Goal: Check status: Check status

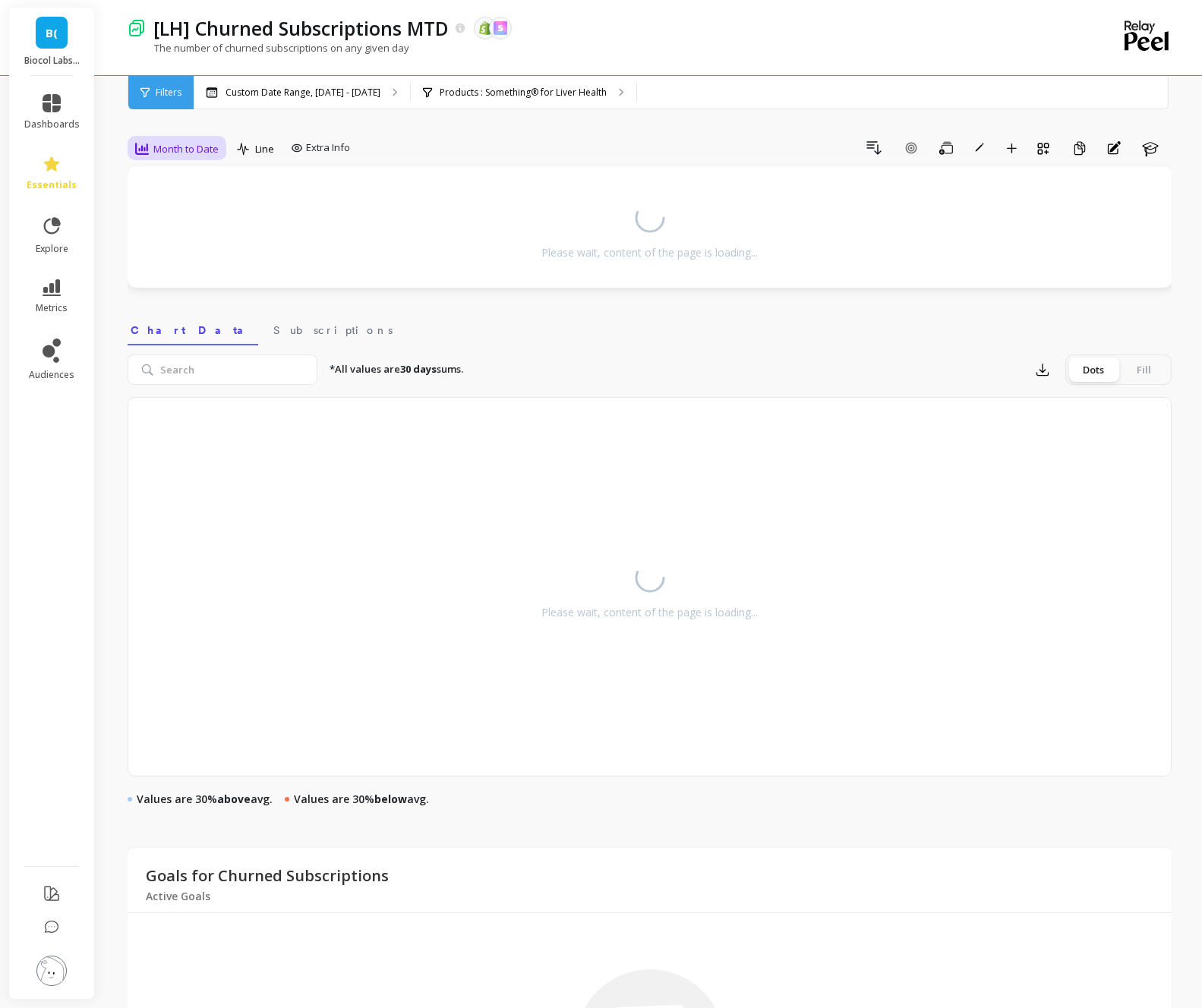
click at [191, 146] on span "Month to Date" at bounding box center [186, 149] width 65 height 14
click at [173, 226] on div "All Daily Weekly Monthly Quarterly Weekday Yearly 7-day rolling 30-day rolling …" at bounding box center [188, 281] width 120 height 228
click at [191, 212] on div "Daily" at bounding box center [184, 211] width 87 height 14
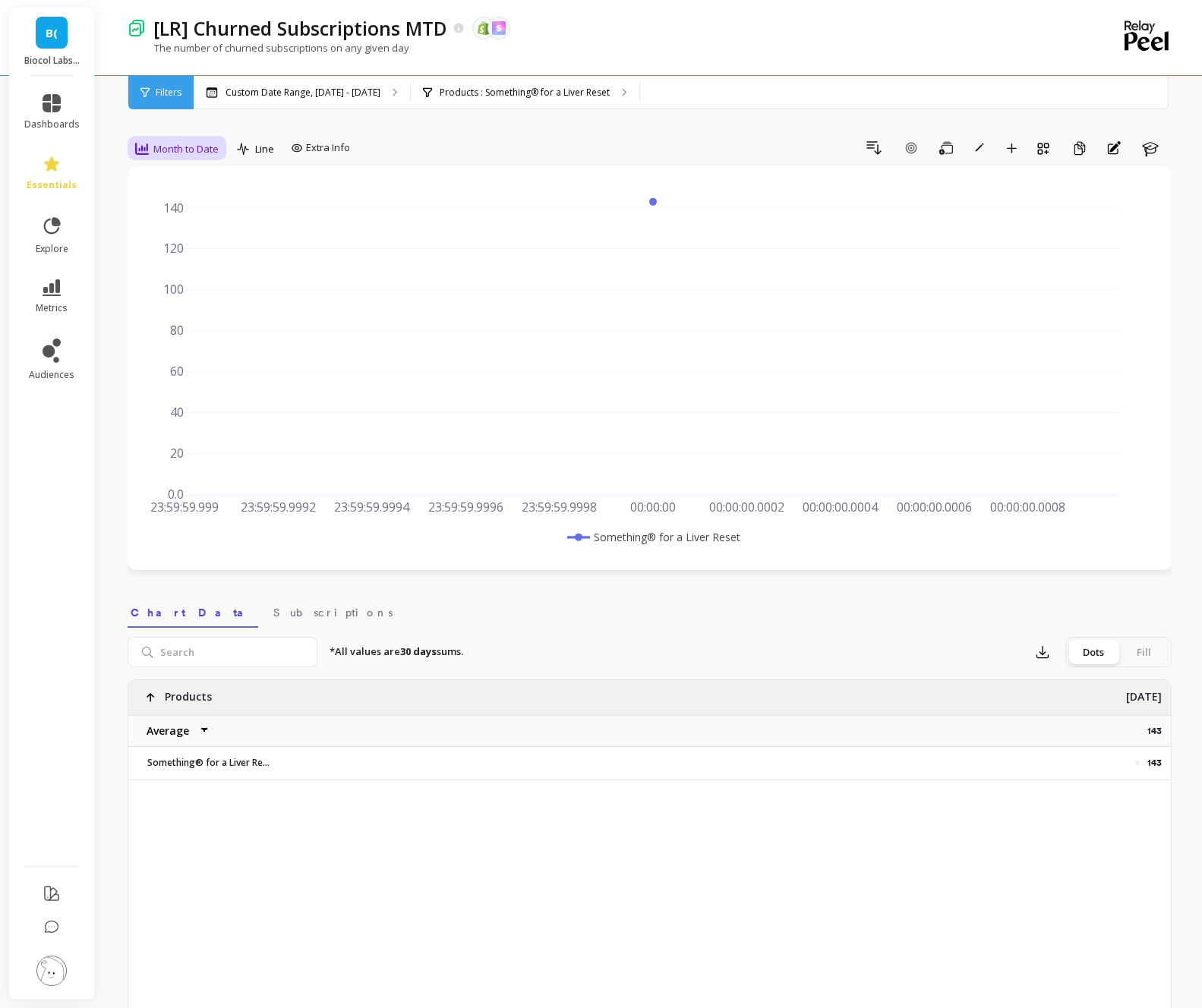
click at [184, 146] on span "Month to Date" at bounding box center [186, 149] width 65 height 14
click at [171, 210] on div "Daily" at bounding box center [184, 211] width 87 height 14
